Goal: Task Accomplishment & Management: Manage account settings

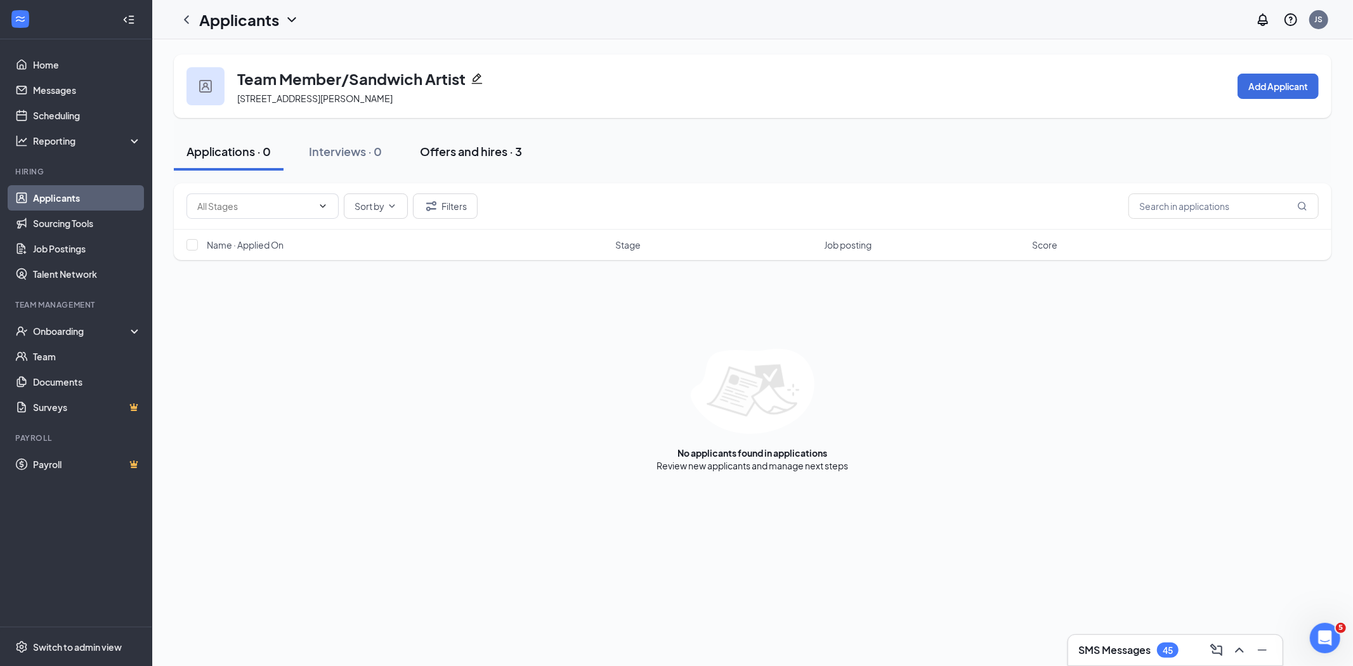
click at [435, 147] on div "Offers and hires · 3" at bounding box center [471, 151] width 102 height 16
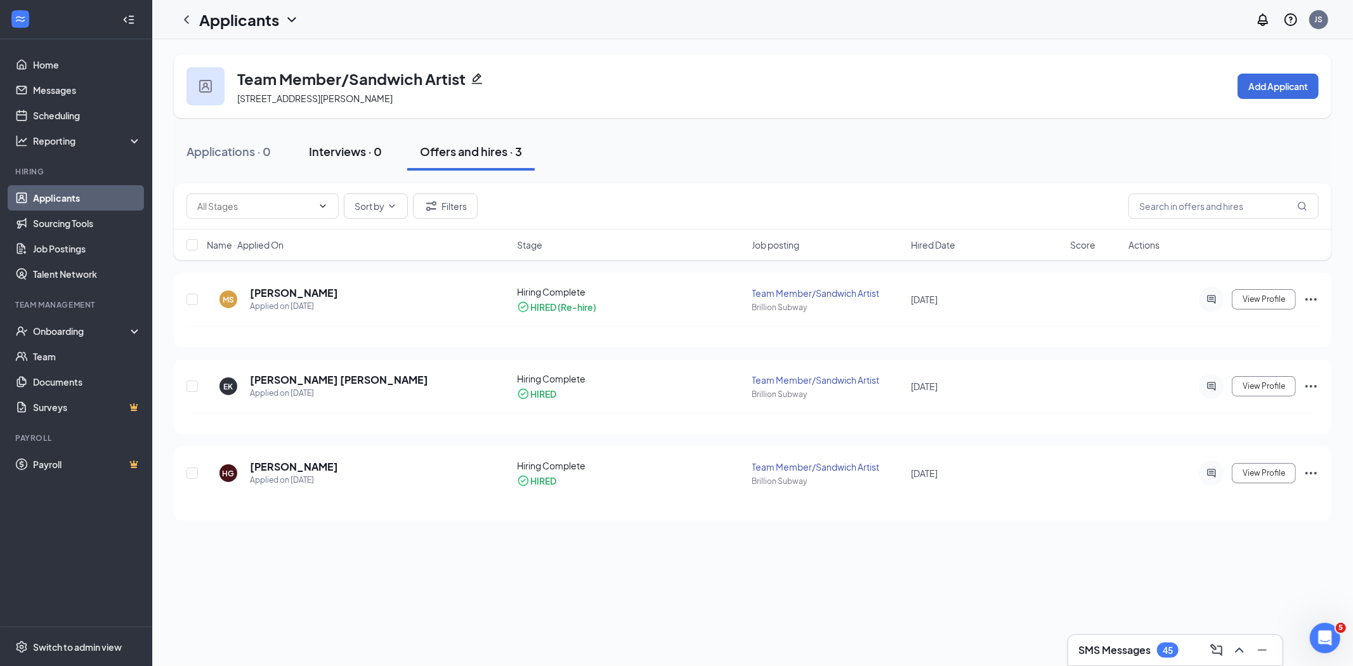
click at [340, 156] on div "Interviews · 0" at bounding box center [345, 151] width 73 height 16
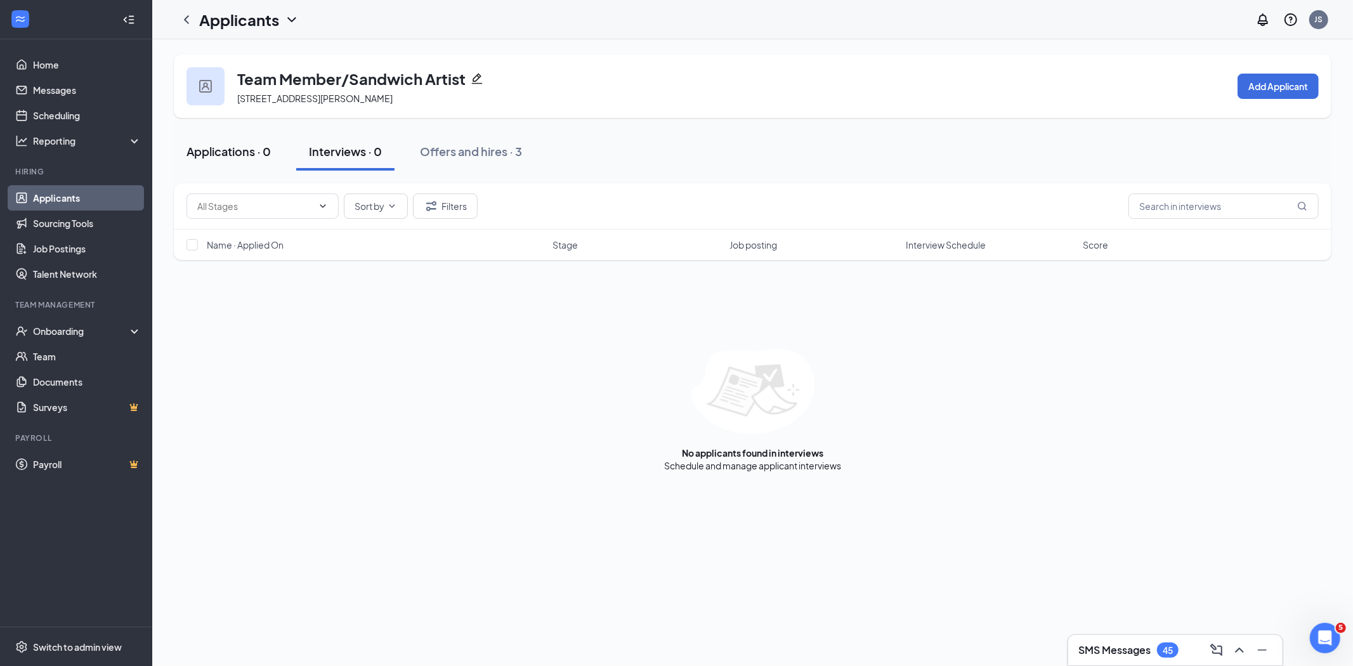
click at [223, 150] on div "Applications · 0" at bounding box center [229, 151] width 84 height 16
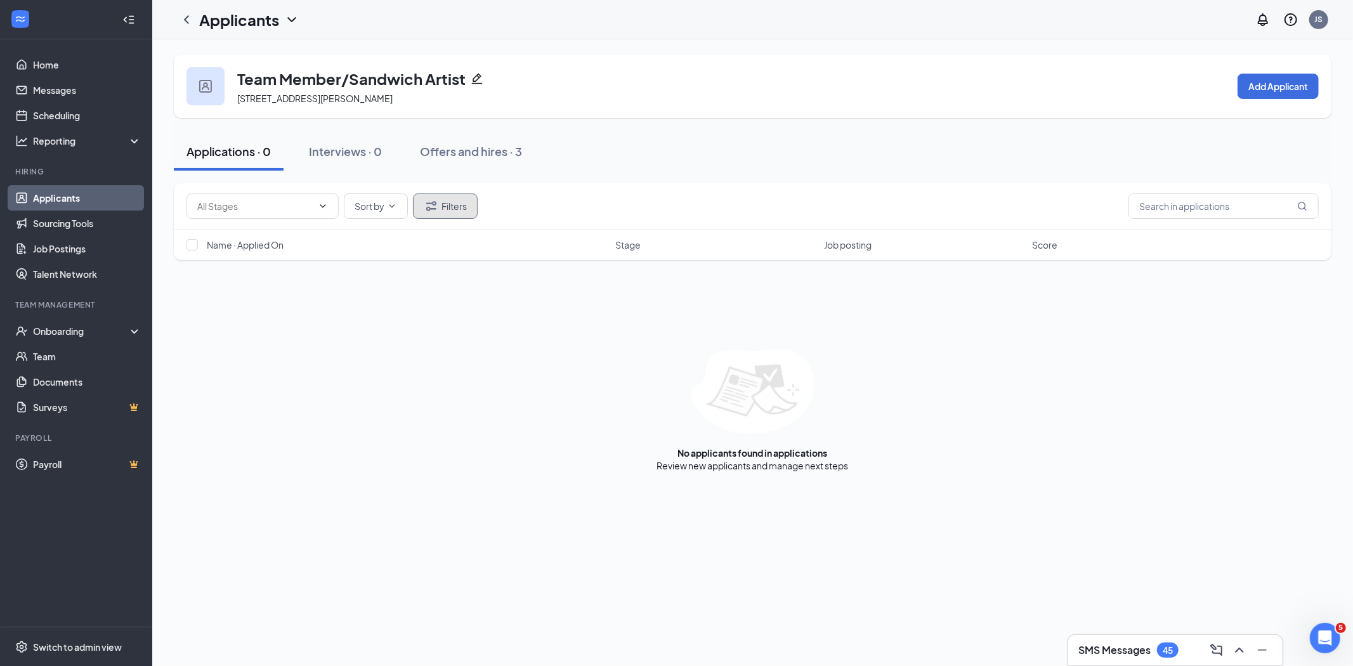
click at [452, 202] on button "Filters" at bounding box center [445, 206] width 65 height 25
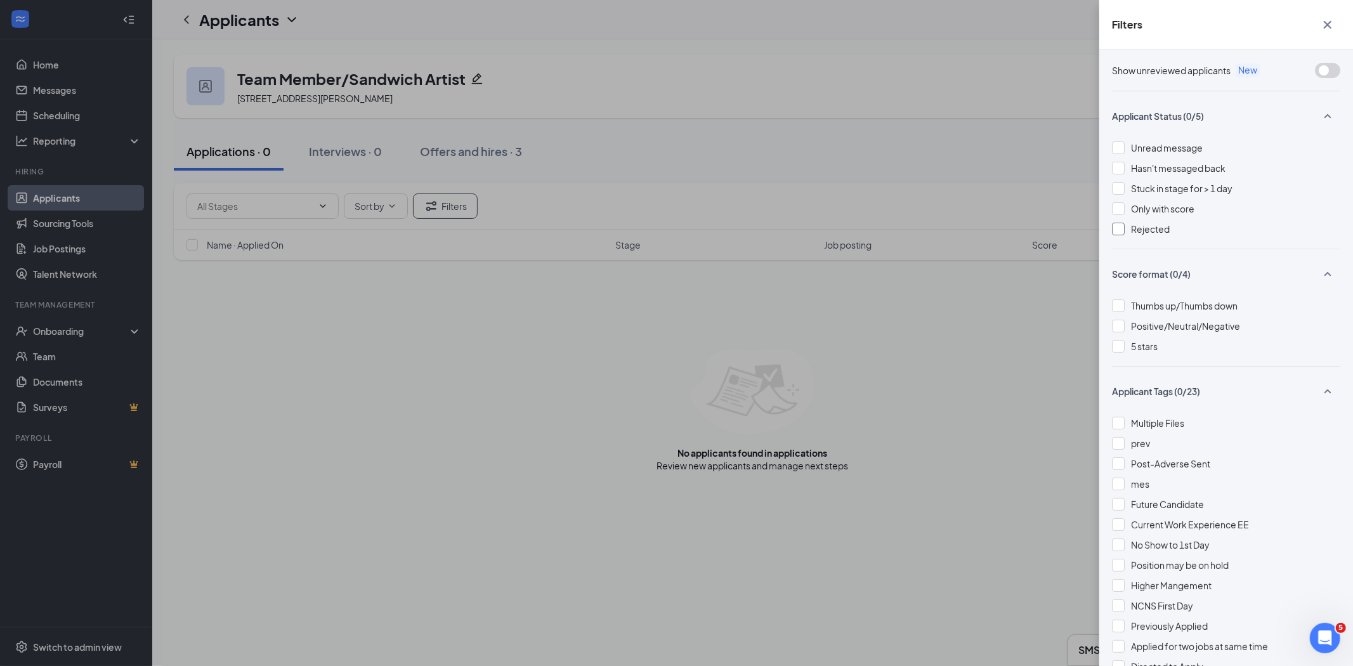
click at [1114, 228] on div at bounding box center [1118, 229] width 13 height 13
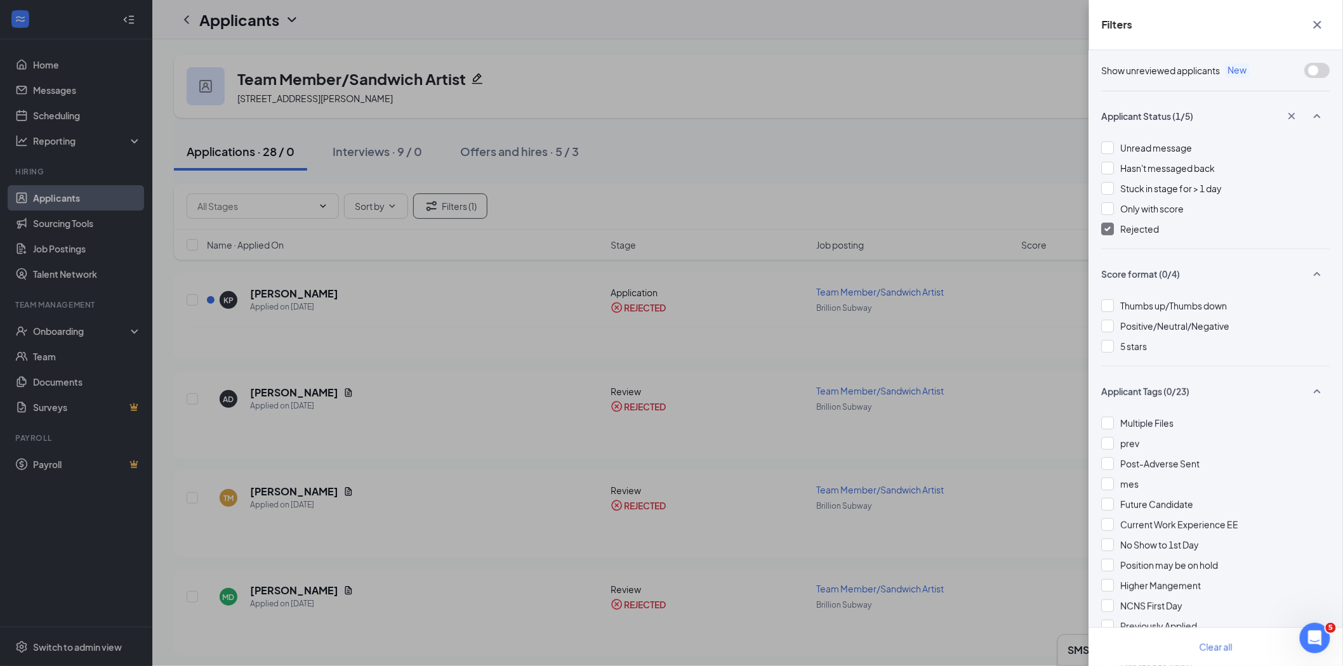
click at [1327, 23] on button "button" at bounding box center [1316, 25] width 25 height 24
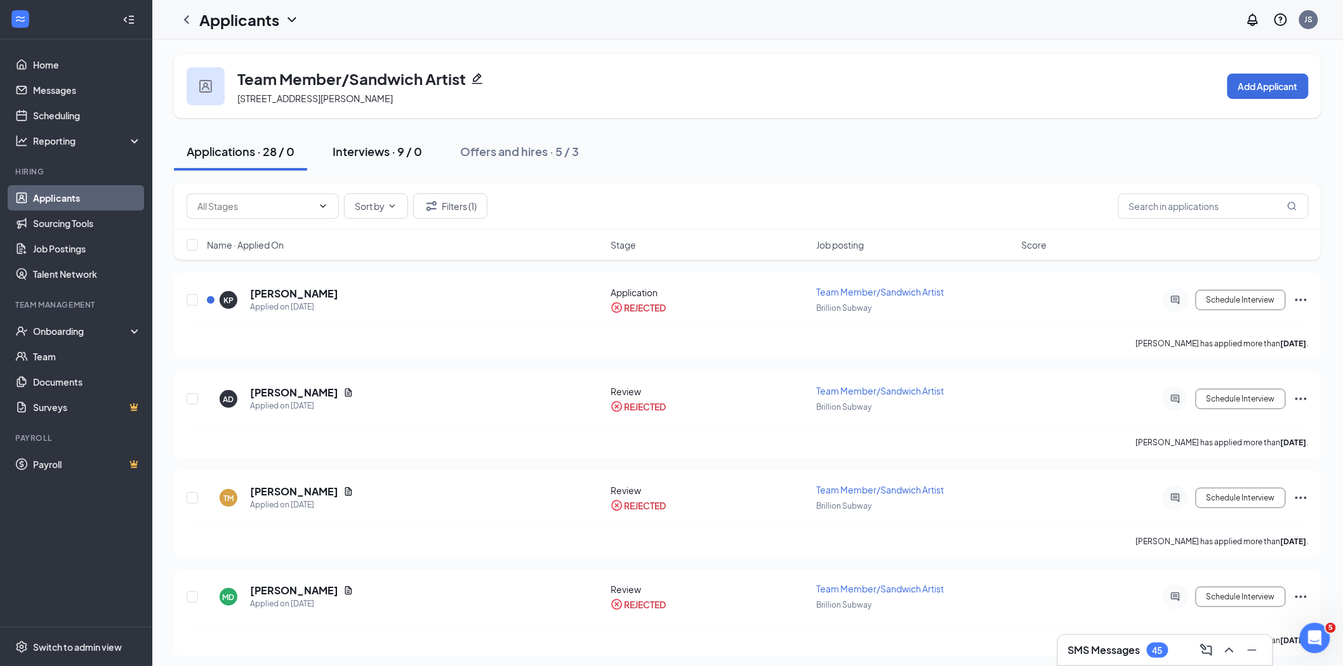
click at [363, 150] on div "Interviews · 9 / 0" at bounding box center [376, 151] width 89 height 16
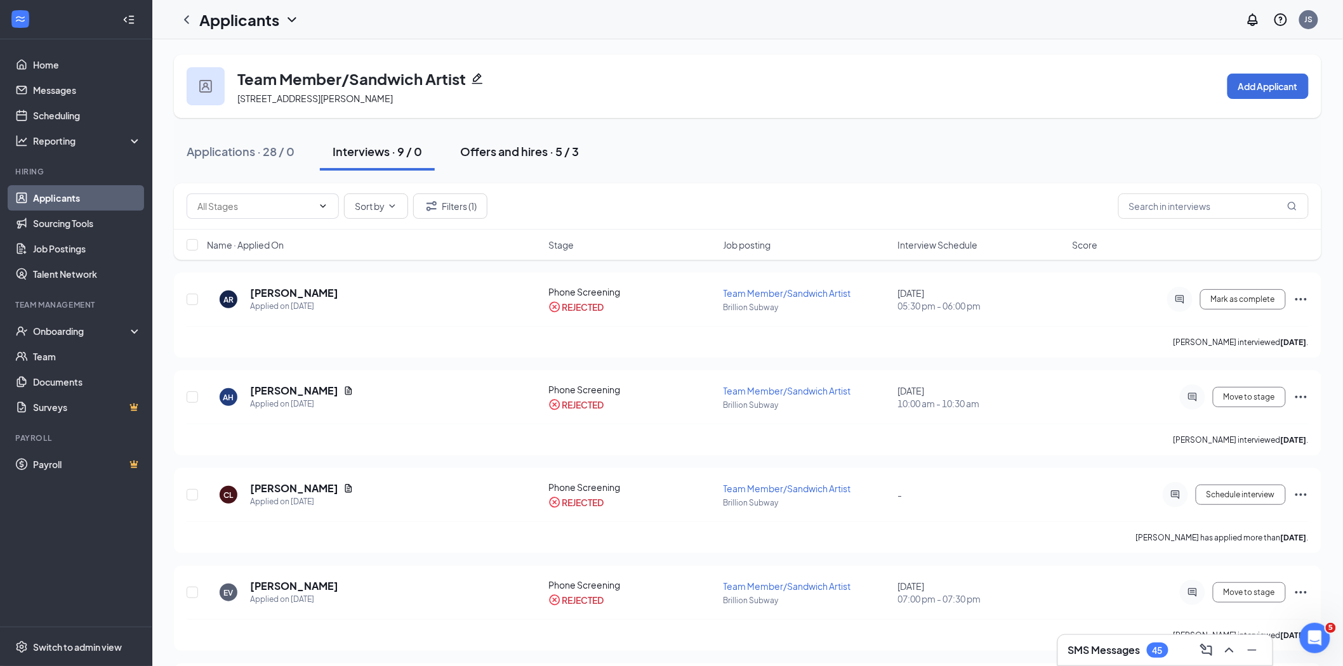
click at [523, 150] on div "Offers and hires · 5 / 3" at bounding box center [519, 151] width 119 height 16
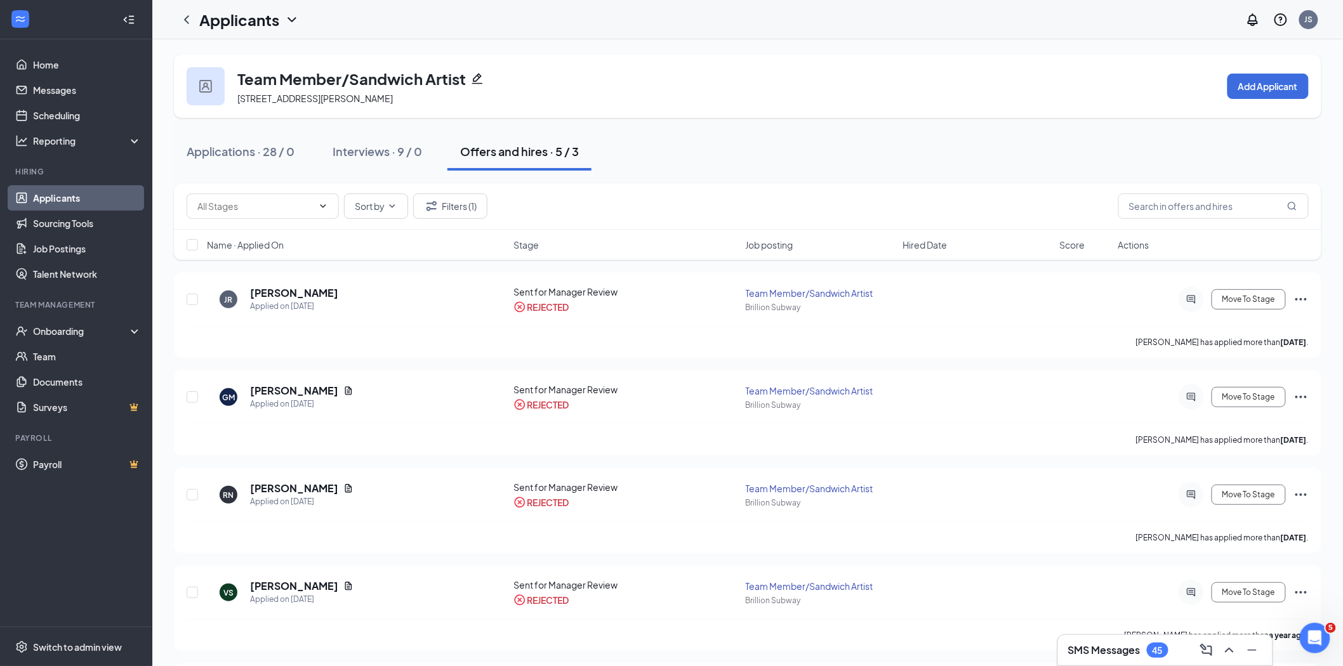
click at [235, 16] on h1 "Applicants" at bounding box center [239, 20] width 80 height 22
click at [235, 56] on link "Applicants" at bounding box center [274, 54] width 137 height 13
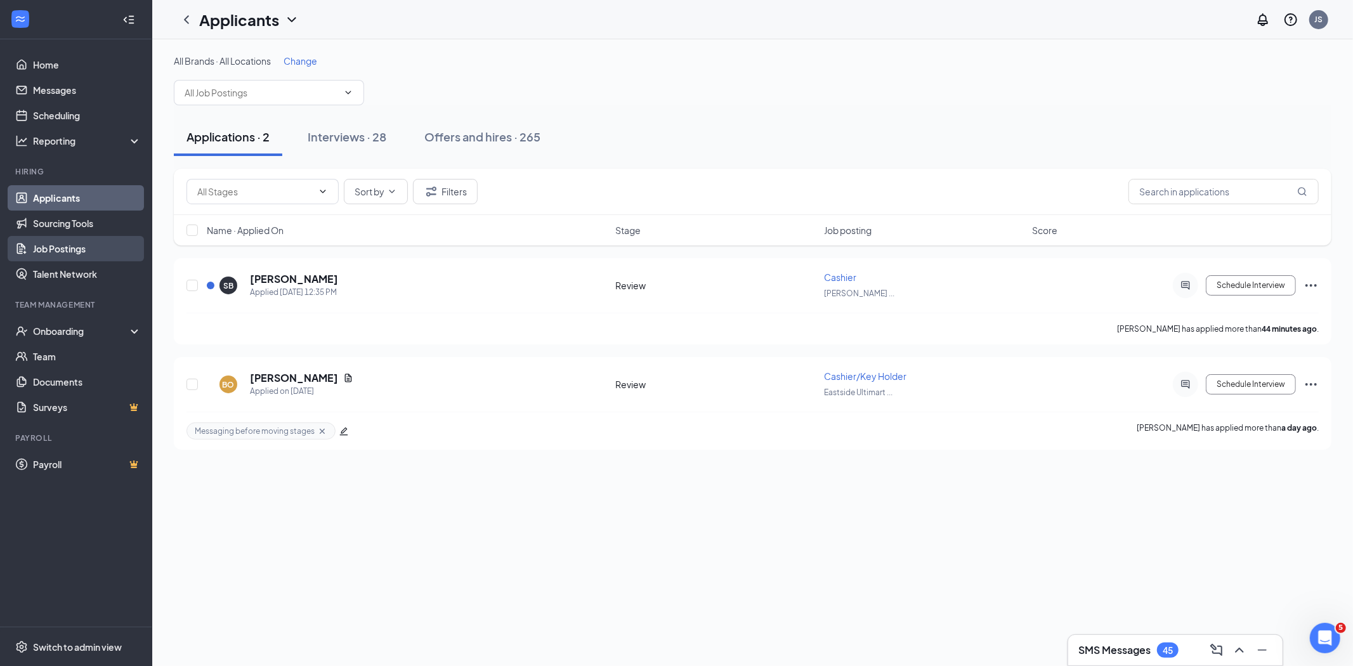
click at [59, 241] on link "Job Postings" at bounding box center [87, 248] width 108 height 25
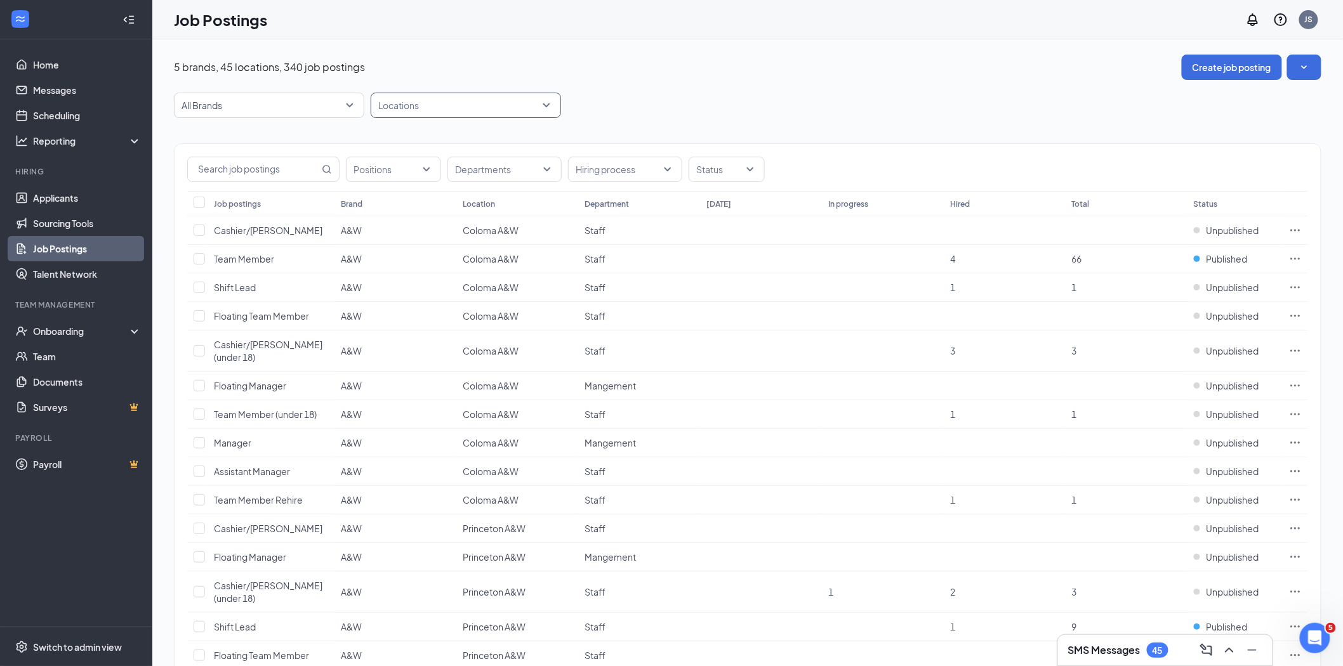
click at [414, 111] on div at bounding box center [459, 105] width 171 height 20
type input "brillion"
click at [390, 168] on div at bounding box center [385, 168] width 11 height 11
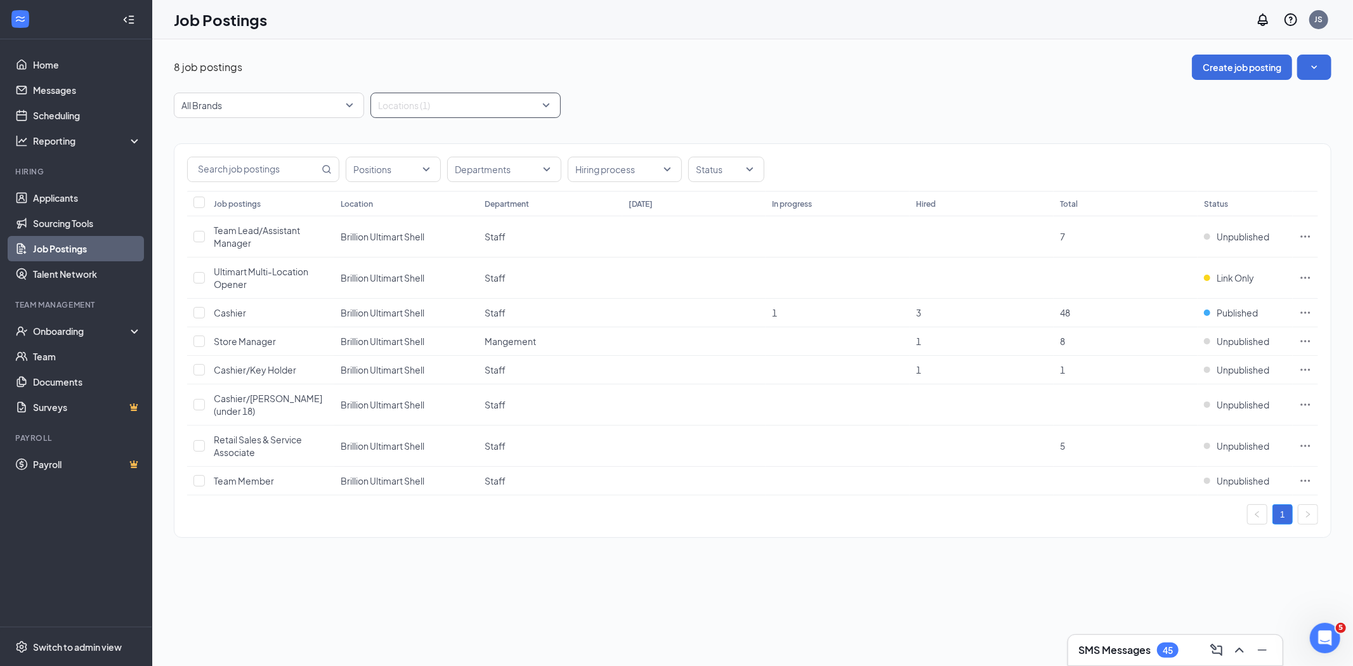
click at [692, 55] on div "8 job postings Create job posting" at bounding box center [753, 67] width 1158 height 25
click at [1299, 340] on icon "Ellipses" at bounding box center [1305, 341] width 13 height 13
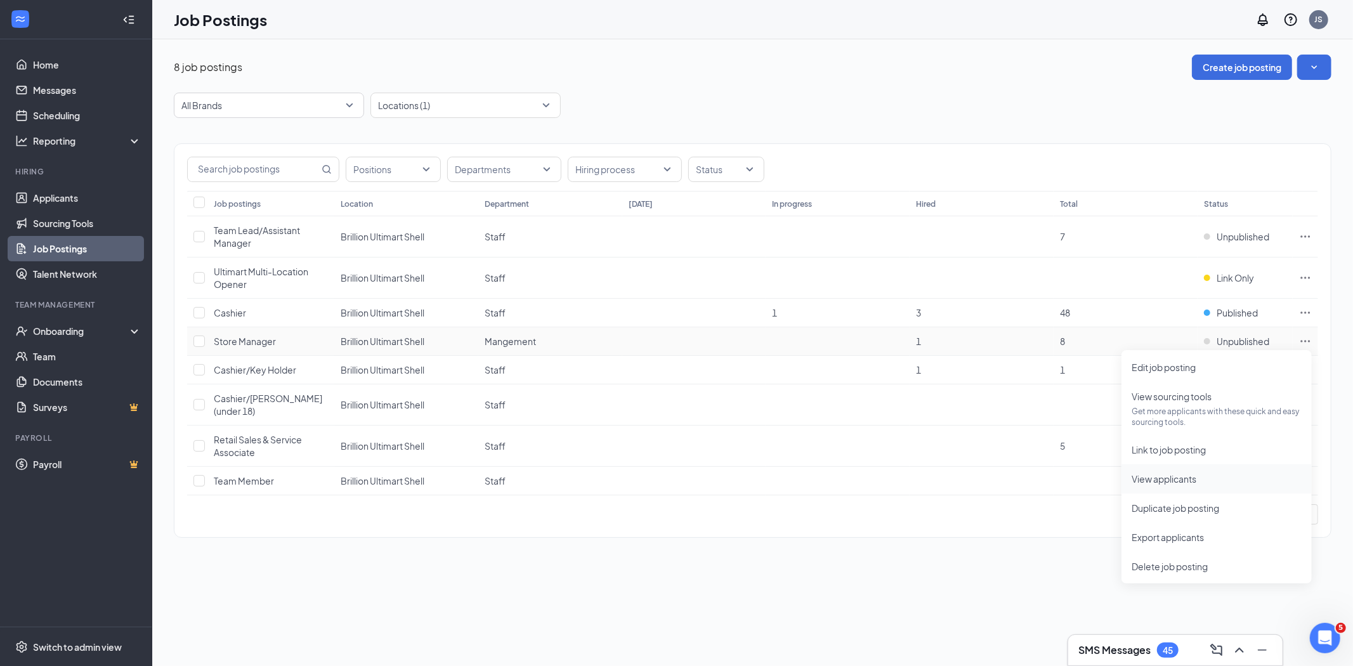
click at [1181, 476] on span "View applicants" at bounding box center [1164, 478] width 65 height 11
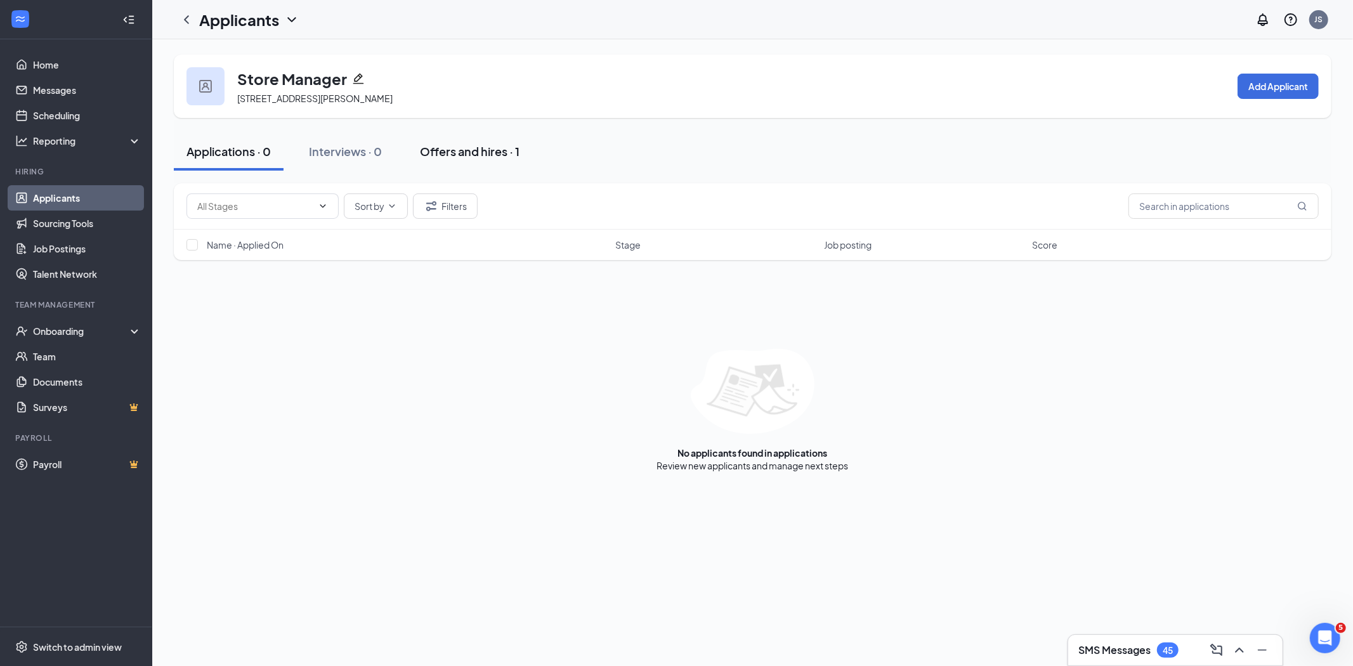
click at [441, 146] on div "Offers and hires · 1" at bounding box center [470, 151] width 100 height 16
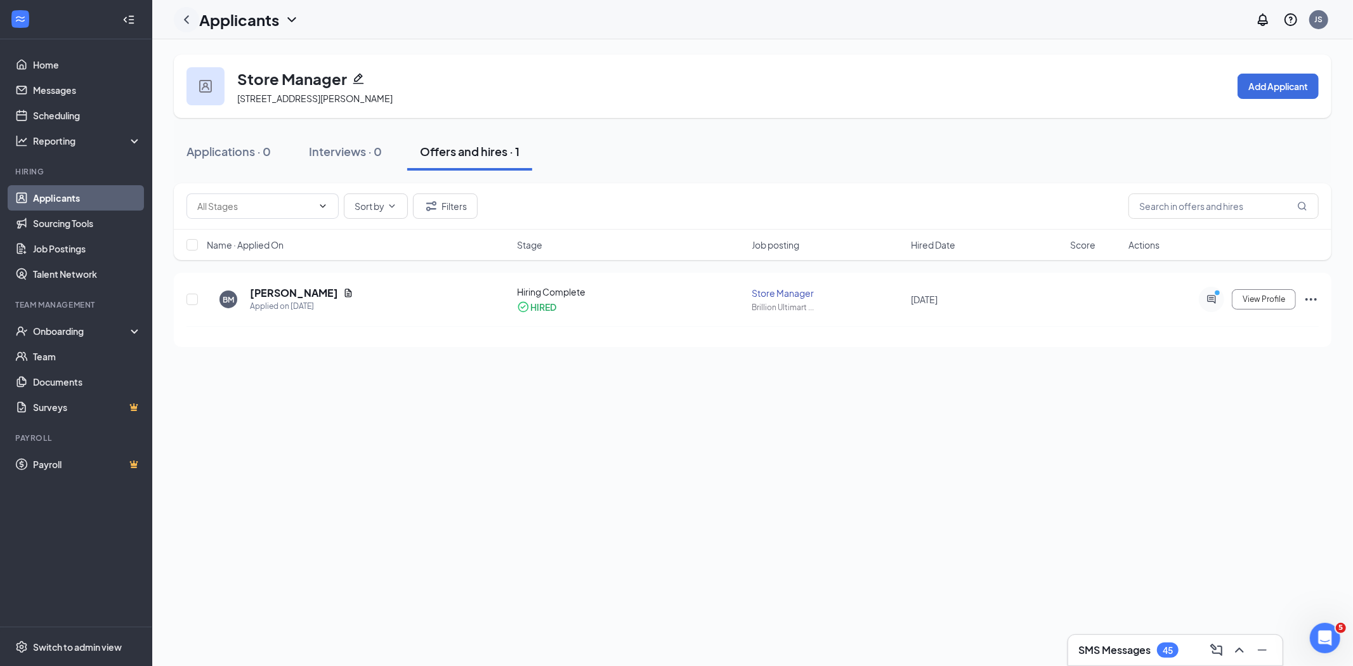
click at [192, 20] on icon "ChevronLeft" at bounding box center [186, 19] width 15 height 15
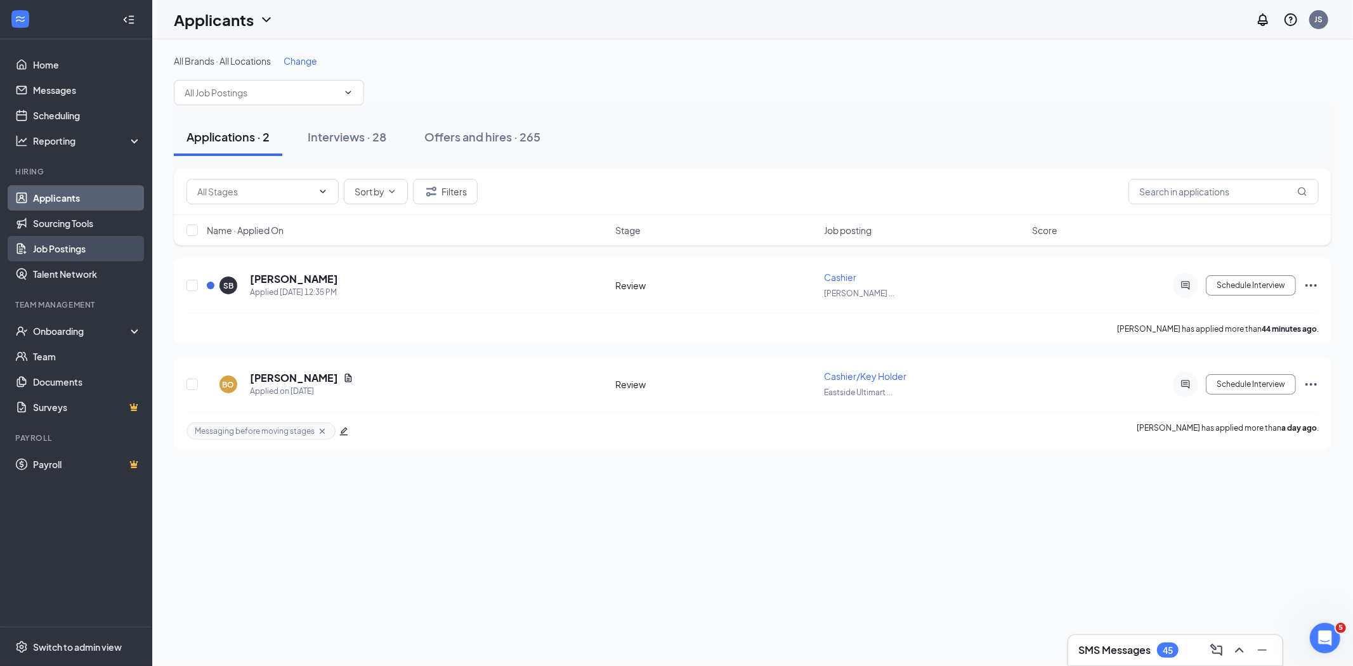
click at [75, 250] on link "Job Postings" at bounding box center [87, 248] width 108 height 25
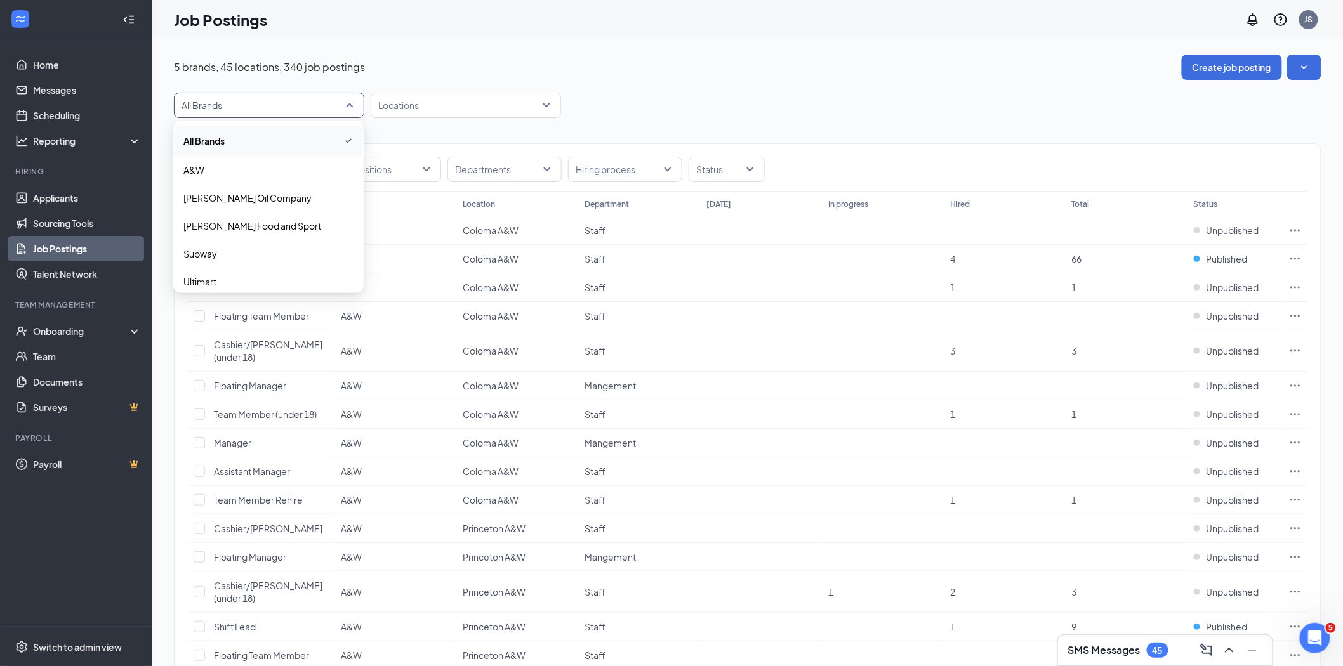
click at [258, 110] on span "All Brands" at bounding box center [263, 105] width 164 height 13
click at [372, 77] on div "5 brands, 45 locations, 340 job postings Create job posting" at bounding box center [747, 67] width 1147 height 25
click at [428, 110] on div at bounding box center [459, 105] width 171 height 20
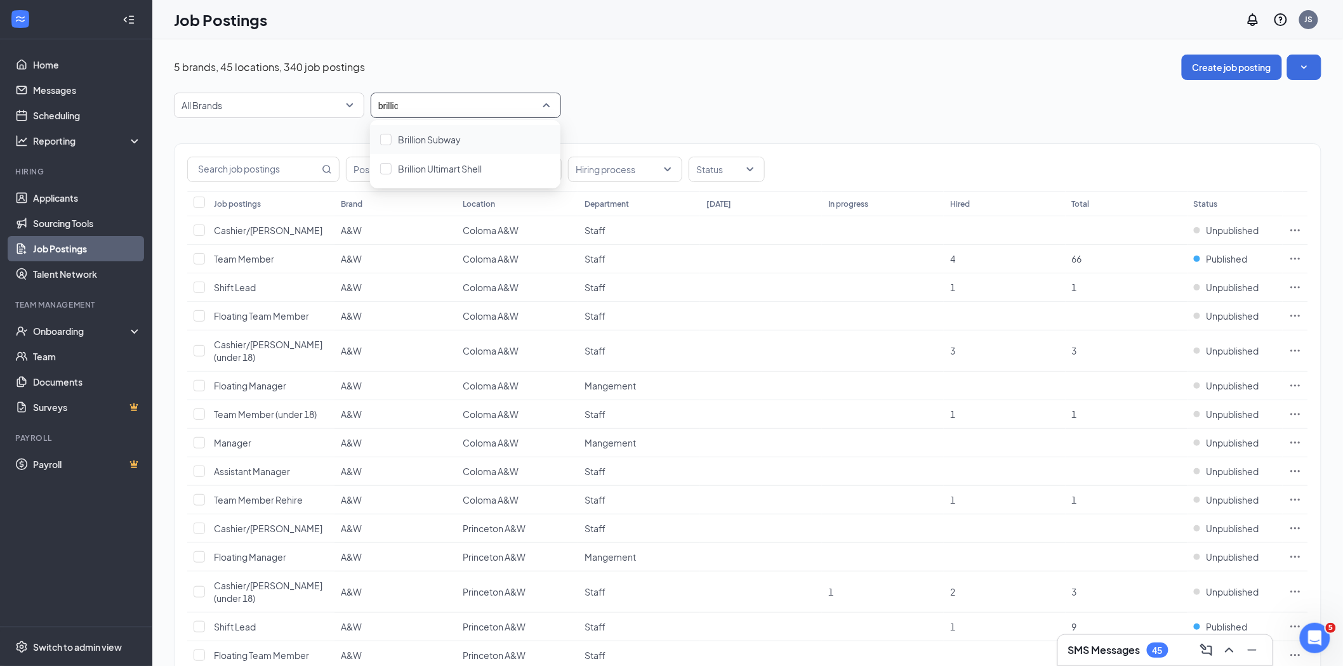
type input "brillion"
click at [411, 169] on span "Brillion Ultimart Shell" at bounding box center [440, 168] width 84 height 11
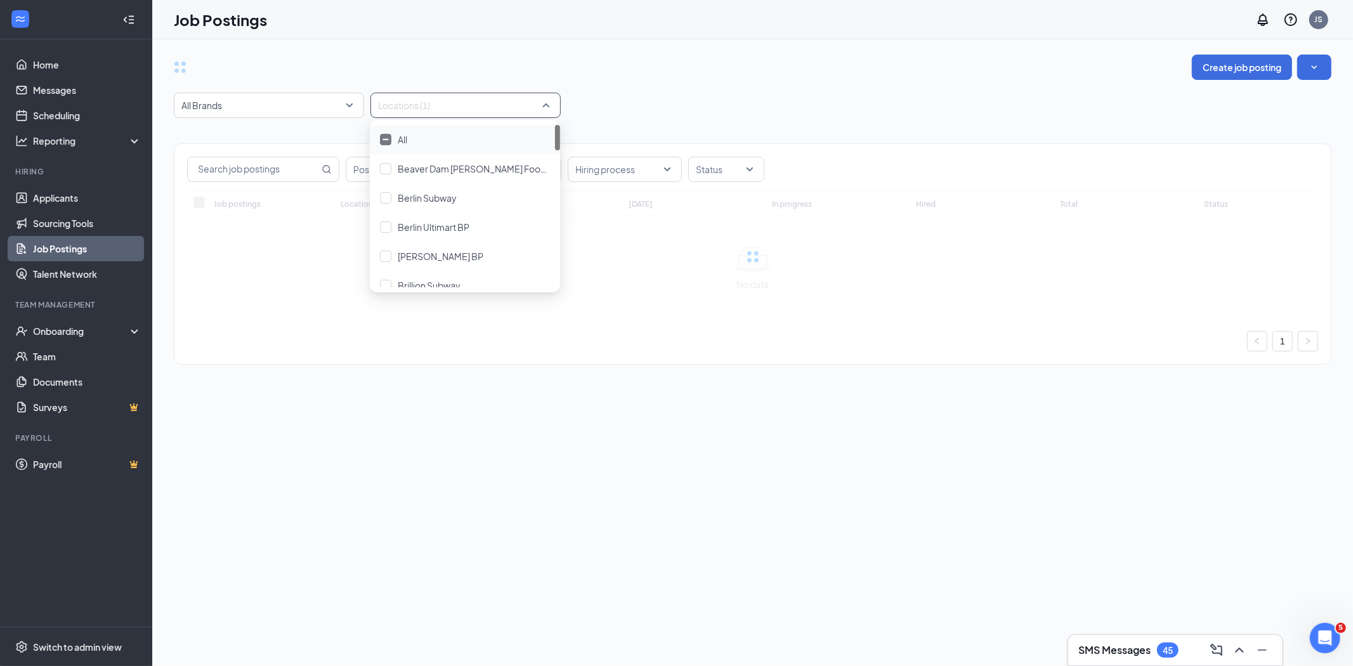
click at [680, 93] on div "All Brands -1 18687 All Brands A&W Condon Oil Company Holliday Food and Sport S…" at bounding box center [753, 105] width 1158 height 25
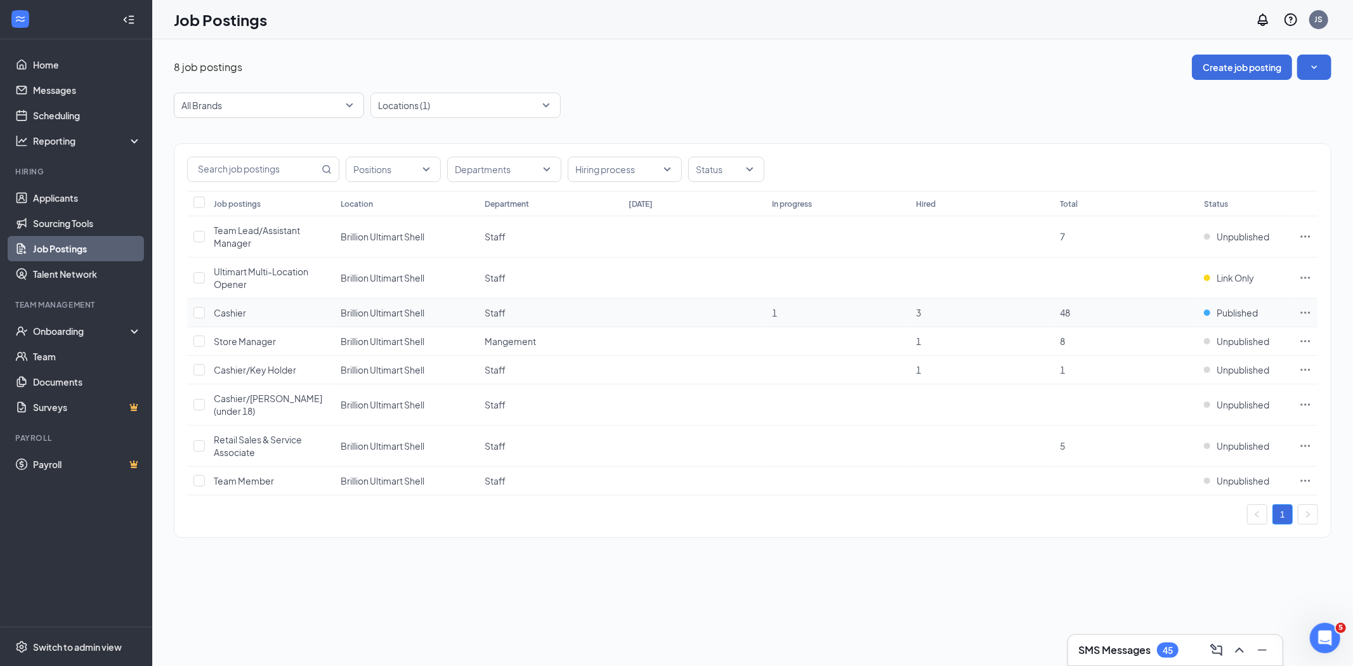
click at [1309, 314] on icon "Ellipses" at bounding box center [1305, 312] width 13 height 13
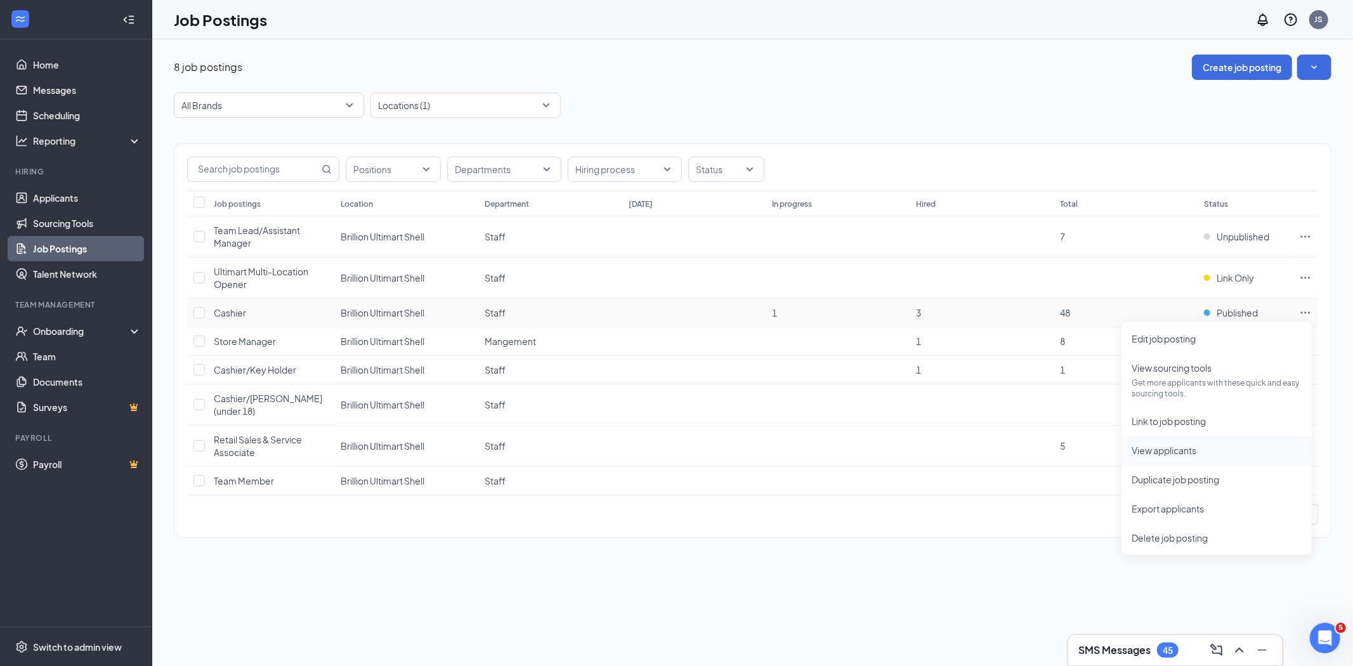
click at [1161, 447] on span "View applicants" at bounding box center [1164, 450] width 65 height 11
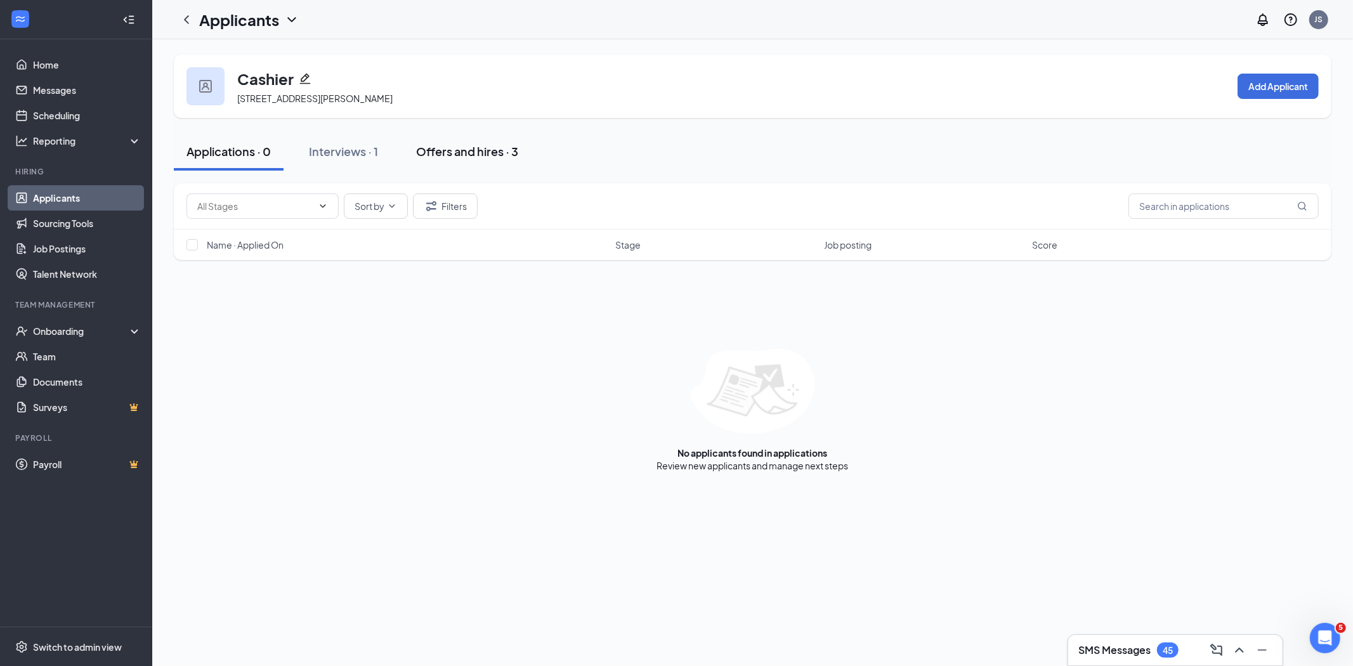
click at [480, 149] on div "Offers and hires · 3" at bounding box center [467, 151] width 102 height 16
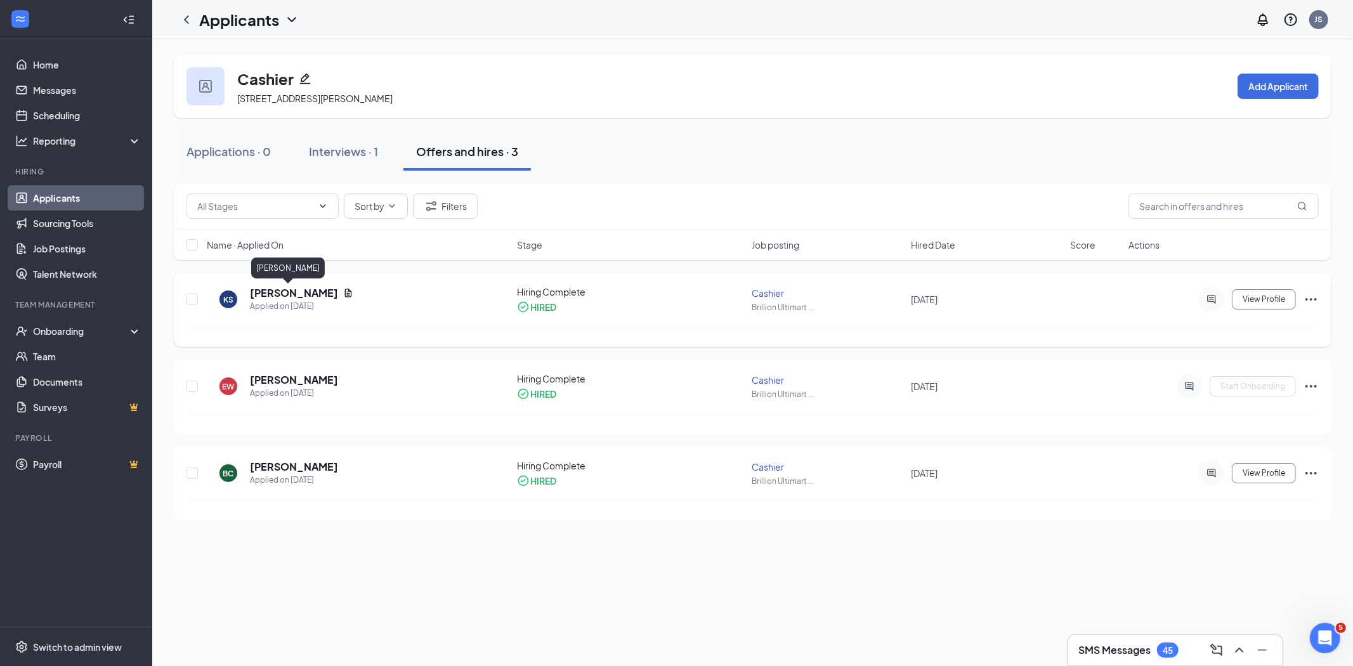
click at [286, 294] on h5 "Kurt Selke" at bounding box center [294, 293] width 88 height 14
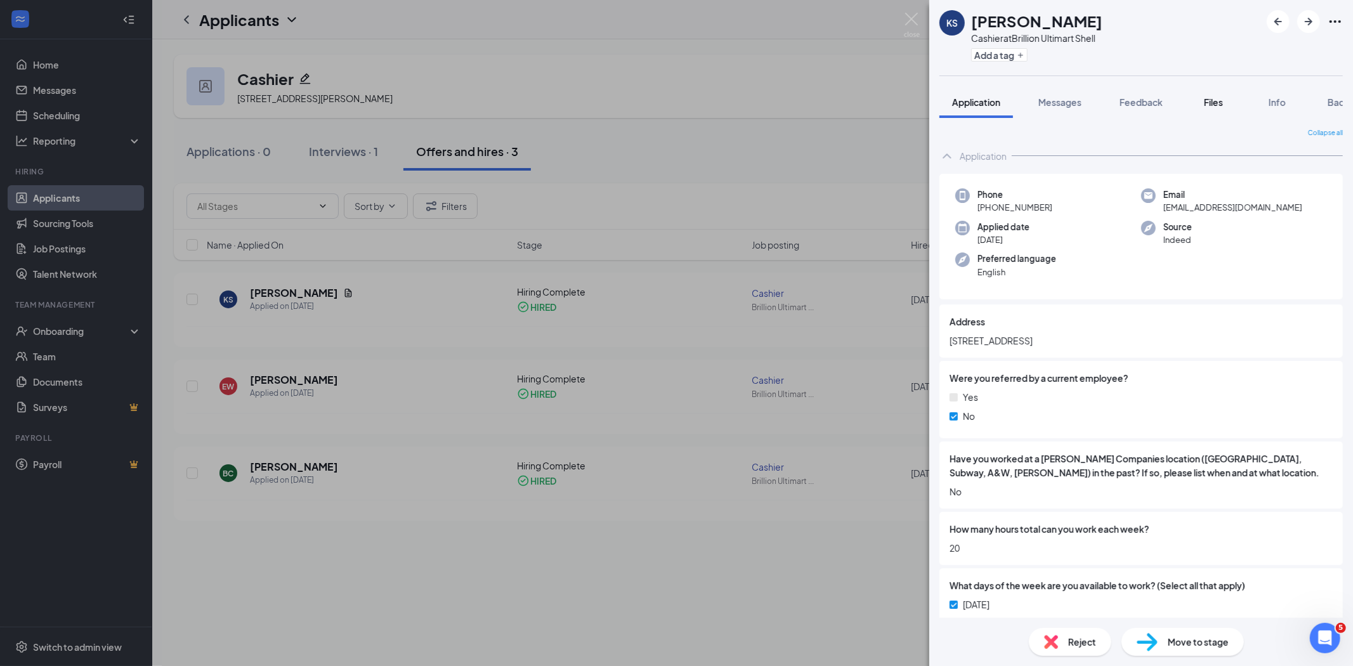
click at [1207, 100] on span "Files" at bounding box center [1213, 101] width 19 height 11
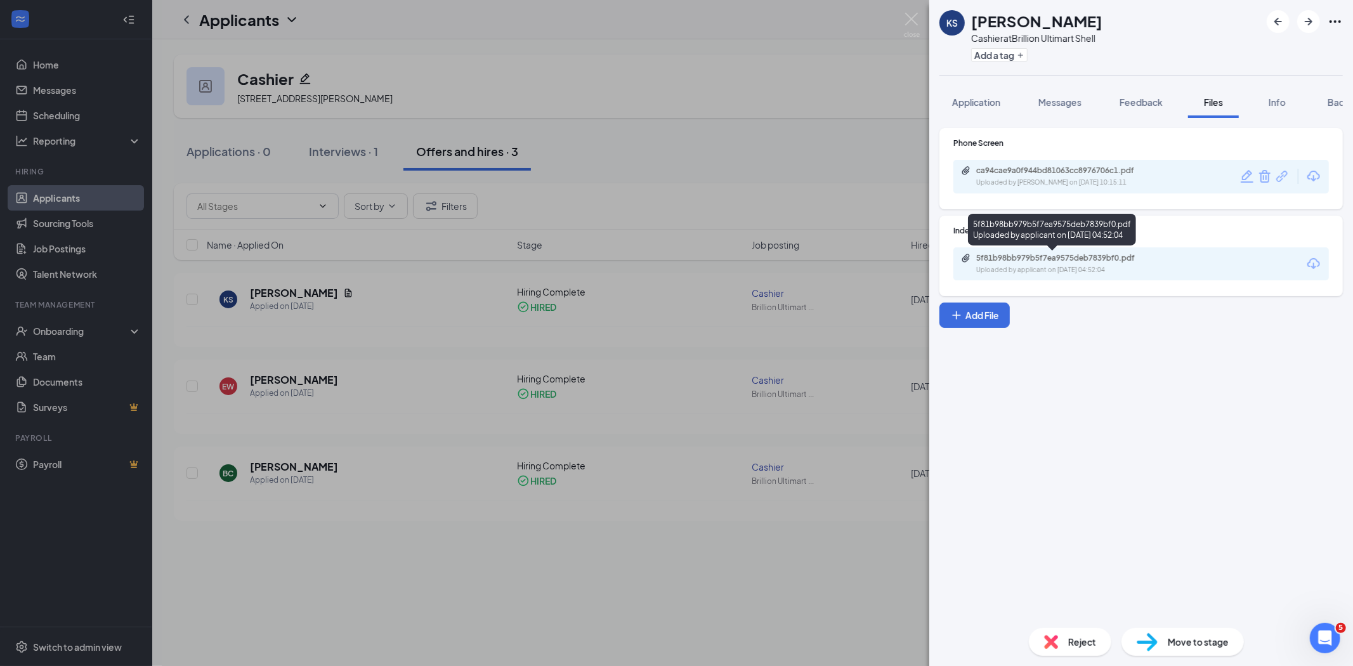
click at [1012, 263] on div "5f81b98bb979b5f7ea9575deb7839bf0.pdf Uploaded by applicant on Aug 23, 2025 at 0…" at bounding box center [1064, 264] width 206 height 22
click at [1341, 104] on span "Background" at bounding box center [1354, 101] width 52 height 11
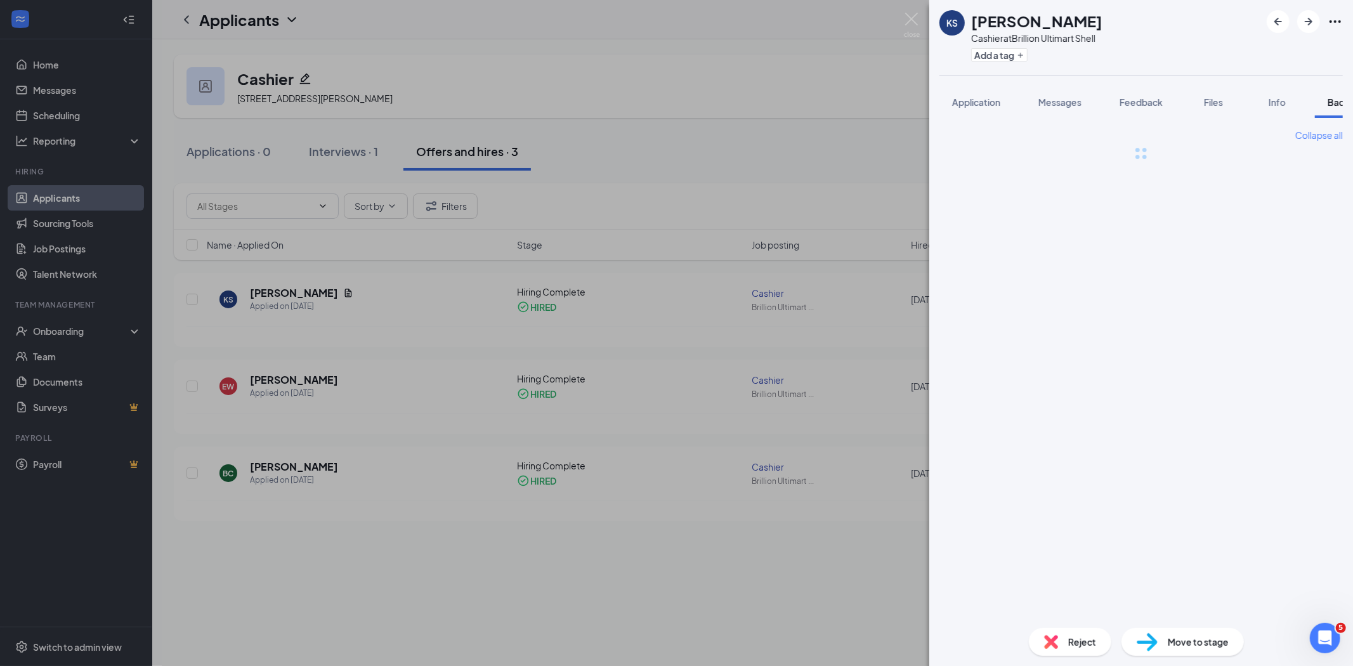
scroll to position [0, 52]
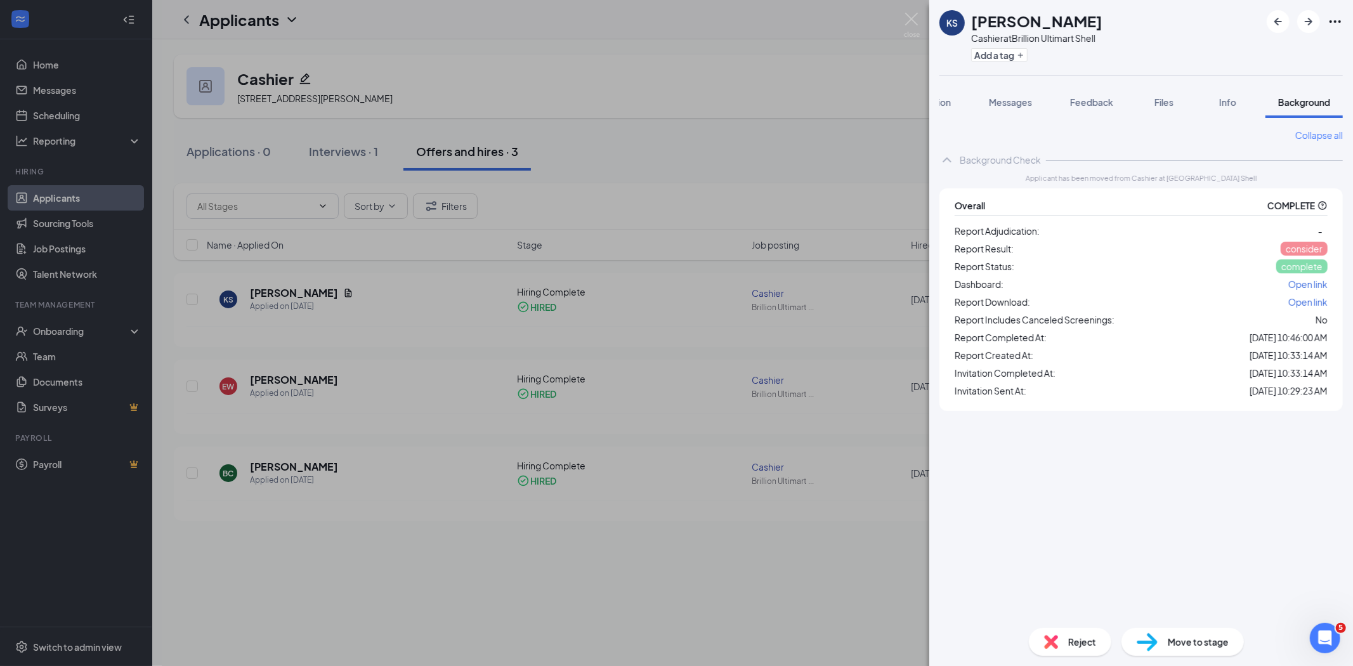
click at [1302, 282] on span "Open link" at bounding box center [1308, 284] width 39 height 11
click at [911, 25] on img at bounding box center [912, 25] width 16 height 25
